Goal: Task Accomplishment & Management: Use online tool/utility

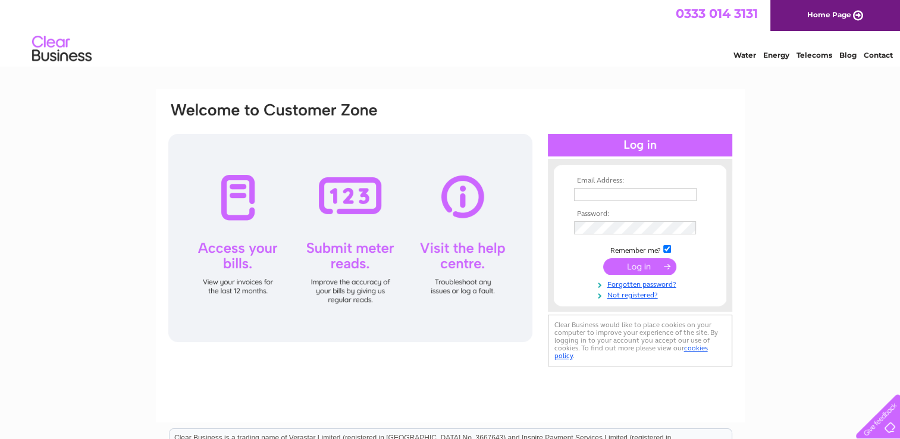
type input "kingoptician9@aol.com"
click at [654, 265] on input "submit" at bounding box center [639, 266] width 73 height 17
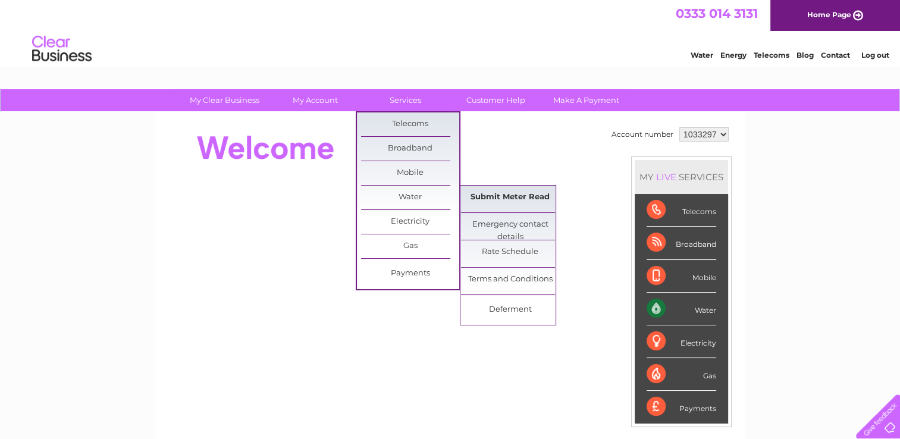
click at [498, 191] on link "Submit Meter Read" at bounding box center [510, 198] width 98 height 24
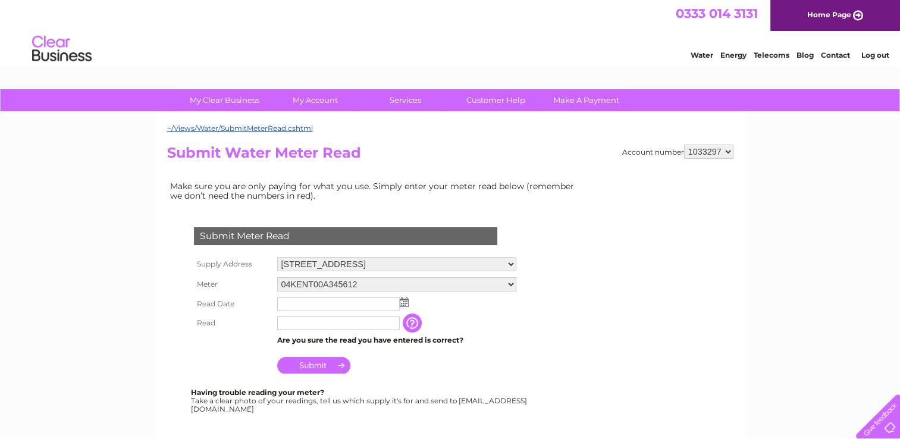
click at [404, 303] on img at bounding box center [404, 302] width 9 height 10
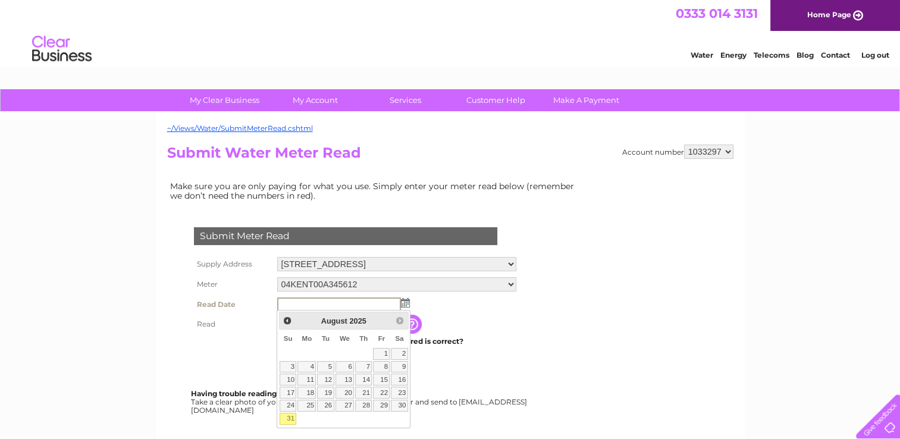
click at [290, 415] on link "31" at bounding box center [288, 419] width 17 height 12
type input "[DATE]"
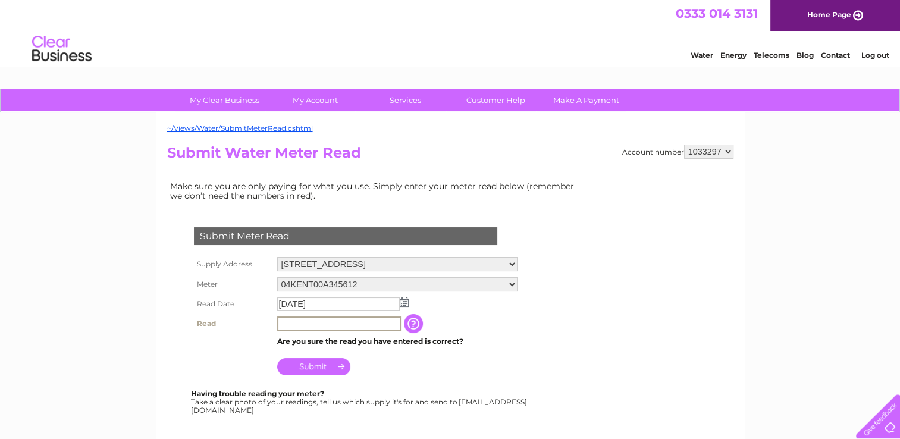
click at [302, 320] on input "text" at bounding box center [339, 323] width 124 height 14
click at [423, 322] on input "button" at bounding box center [413, 322] width 21 height 19
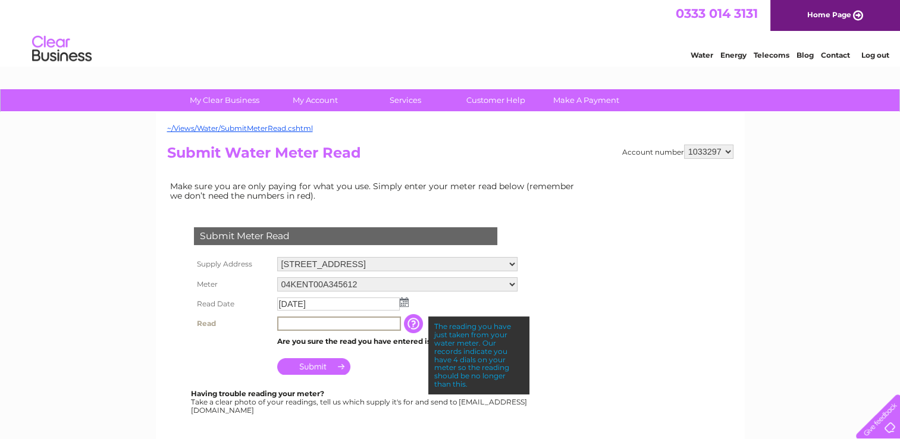
click at [362, 324] on input "text" at bounding box center [339, 323] width 124 height 14
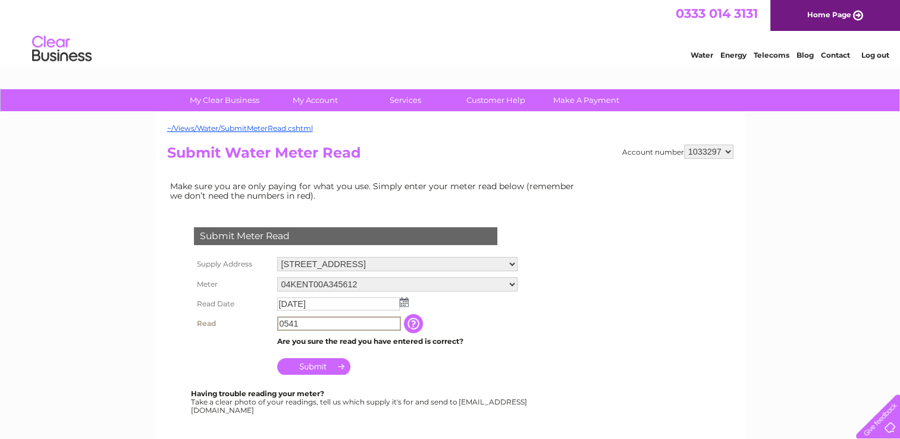
type input "0541"
click at [324, 365] on input "Submit" at bounding box center [313, 365] width 73 height 17
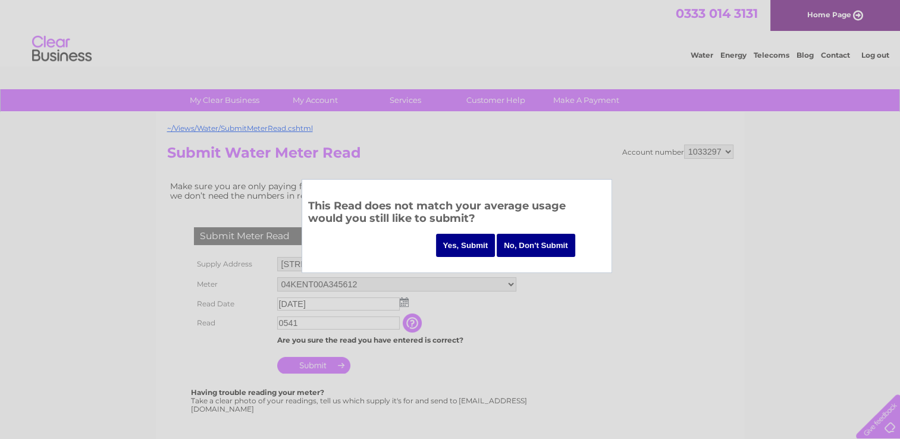
click at [462, 243] on input "Yes, Submit" at bounding box center [465, 245] width 59 height 23
